Goal: Information Seeking & Learning: Learn about a topic

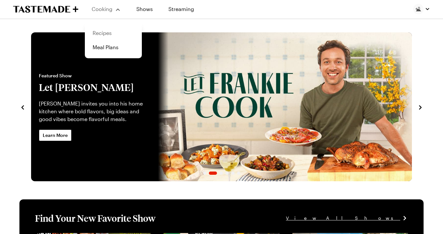
click at [110, 33] on link "Recipes" at bounding box center [113, 33] width 49 height 14
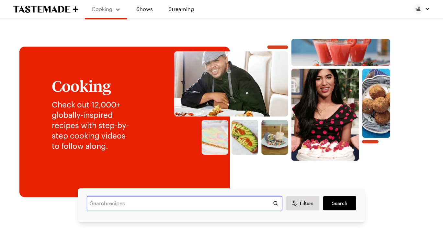
click at [116, 203] on input "text" at bounding box center [185, 203] width 196 height 14
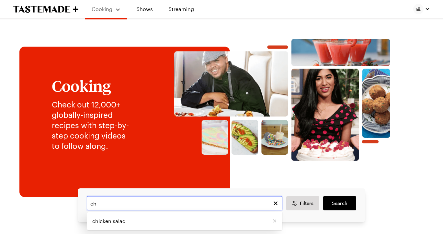
type input "c"
type input "turkey chili"
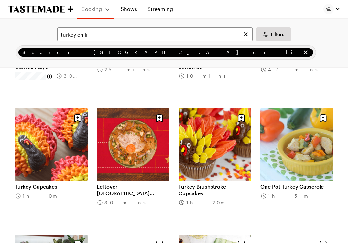
scroll to position [511, 0]
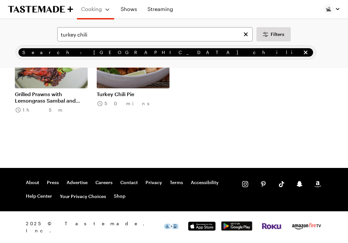
scroll to position [857, 0]
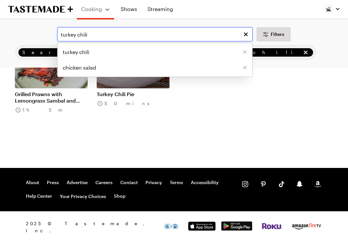
drag, startPoint x: 79, startPoint y: 35, endPoint x: 44, endPoint y: 32, distance: 35.0
click at [44, 32] on div "turkey chili turkey chili chicken salad Filters" at bounding box center [174, 34] width 330 height 14
type input "chili"
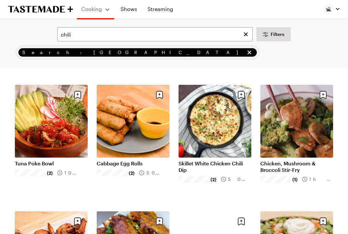
scroll to position [416, 0]
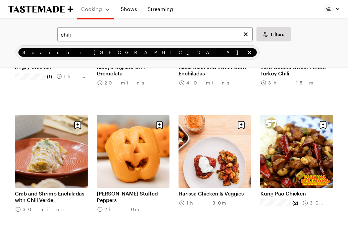
scroll to position [1394, 0]
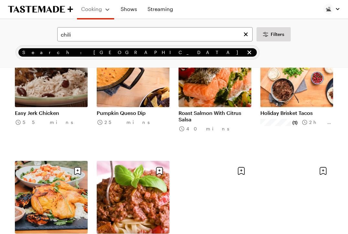
scroll to position [2134, 0]
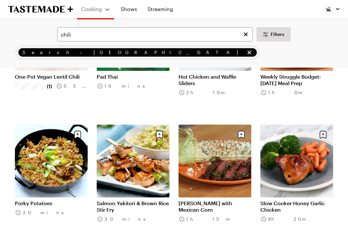
scroll to position [2775, 0]
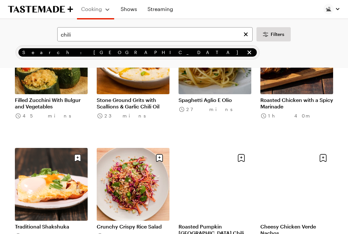
scroll to position [4289, 0]
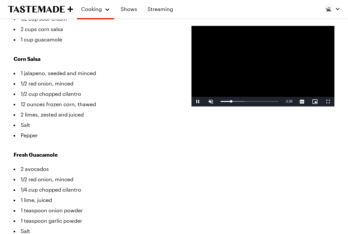
scroll to position [295, 0]
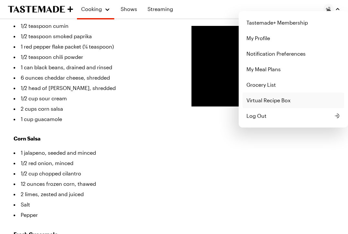
click at [272, 100] on link "Virtual Recipe Box" at bounding box center [294, 101] width 102 height 16
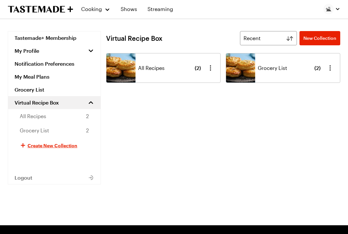
click at [132, 67] on img at bounding box center [121, 67] width 29 height 29
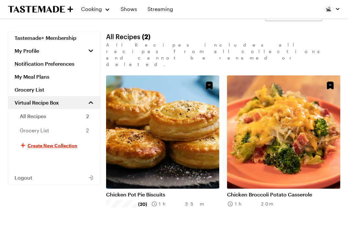
scroll to position [35, 0]
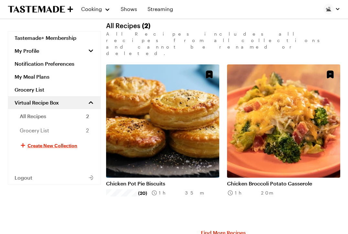
click at [159, 180] on link "Chicken Pot Pie Biscuits" at bounding box center [162, 183] width 113 height 6
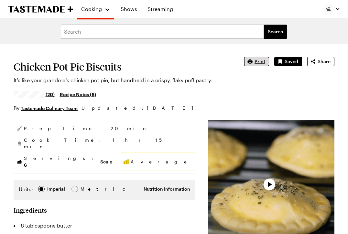
click at [253, 58] on button "Print" at bounding box center [256, 61] width 25 height 9
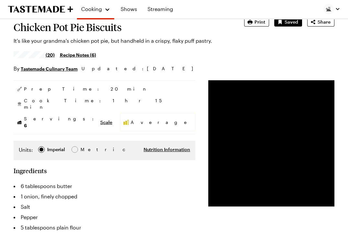
type textarea "x"
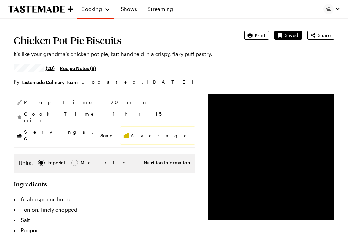
scroll to position [24, 0]
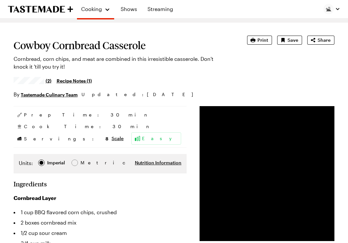
scroll to position [22, 0]
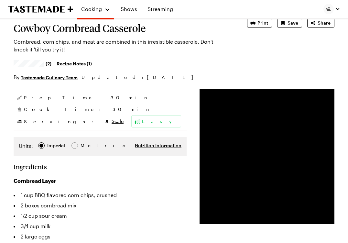
type textarea "x"
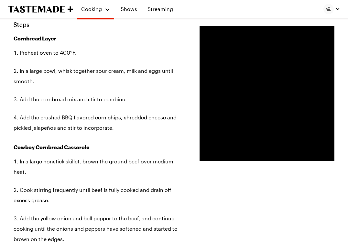
scroll to position [454, 0]
